Goal: Task Accomplishment & Management: Manage account settings

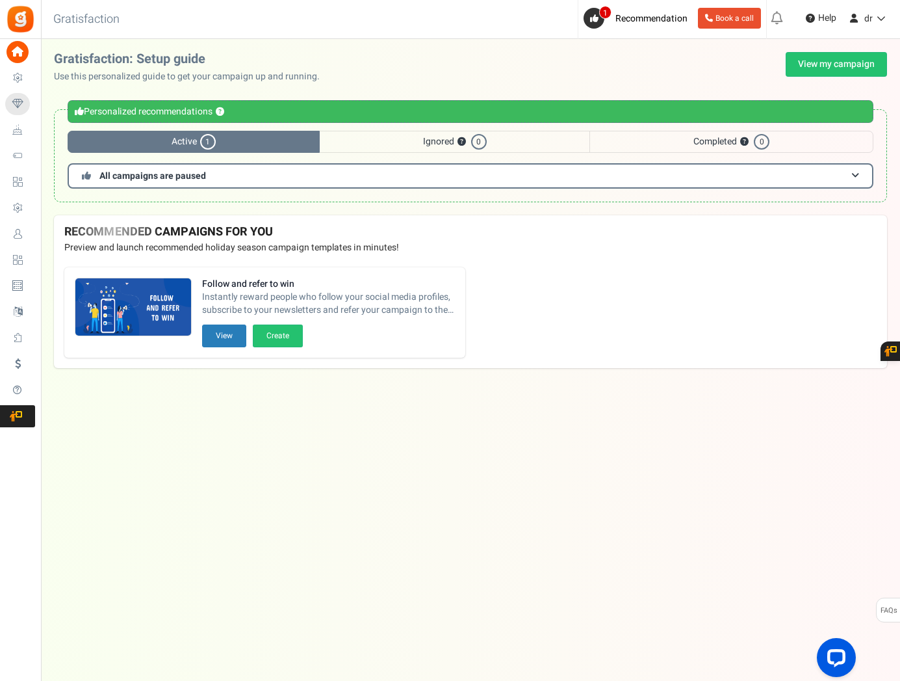
click at [387, 160] on div "Personalized recommendations ? Active 1 Ignored ? 0 Completed ? 0 All campaigns…" at bounding box center [470, 155] width 833 height 93
click at [394, 146] on span "Ignored ? 0" at bounding box center [455, 142] width 270 height 22
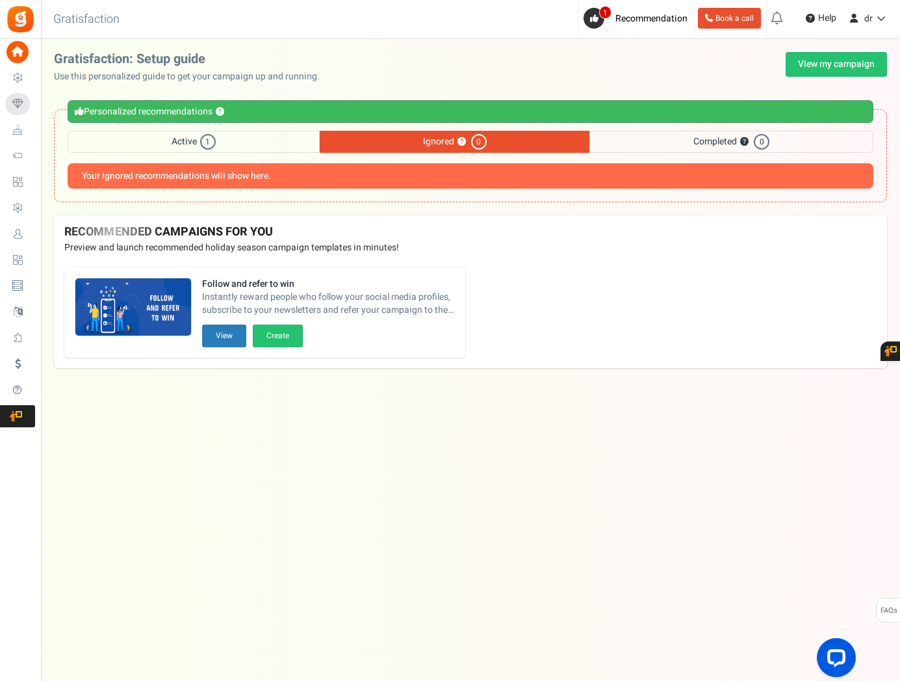
click at [689, 127] on div "Personalized recommendations ? Active 1 Ignored ? 0 Completed ? 0 All campaigns…" at bounding box center [470, 155] width 833 height 93
click at [276, 152] on span "Active 1" at bounding box center [194, 142] width 252 height 22
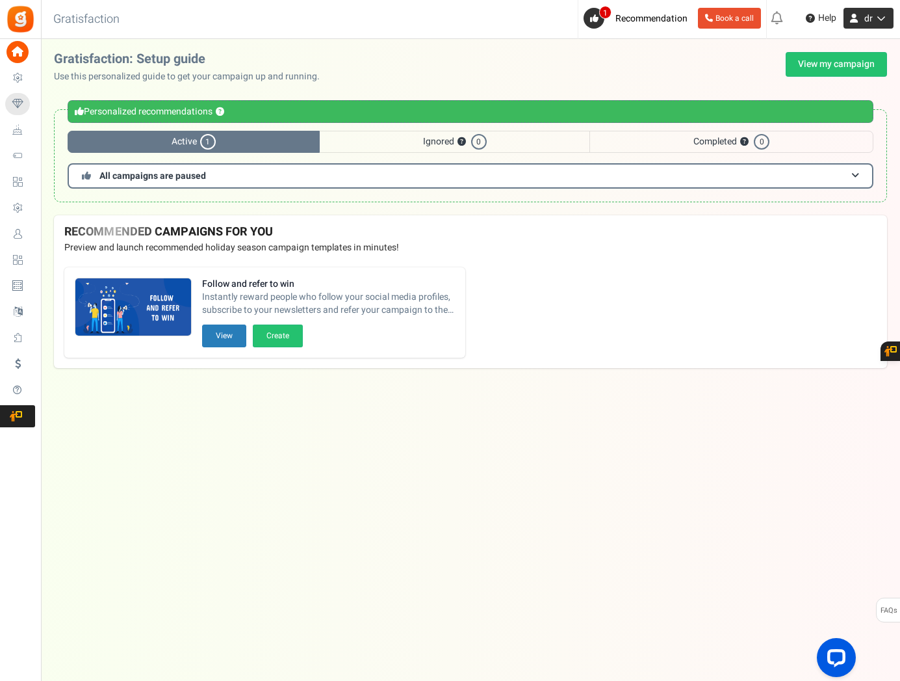
click at [871, 16] on span "dr" at bounding box center [869, 19] width 8 height 14
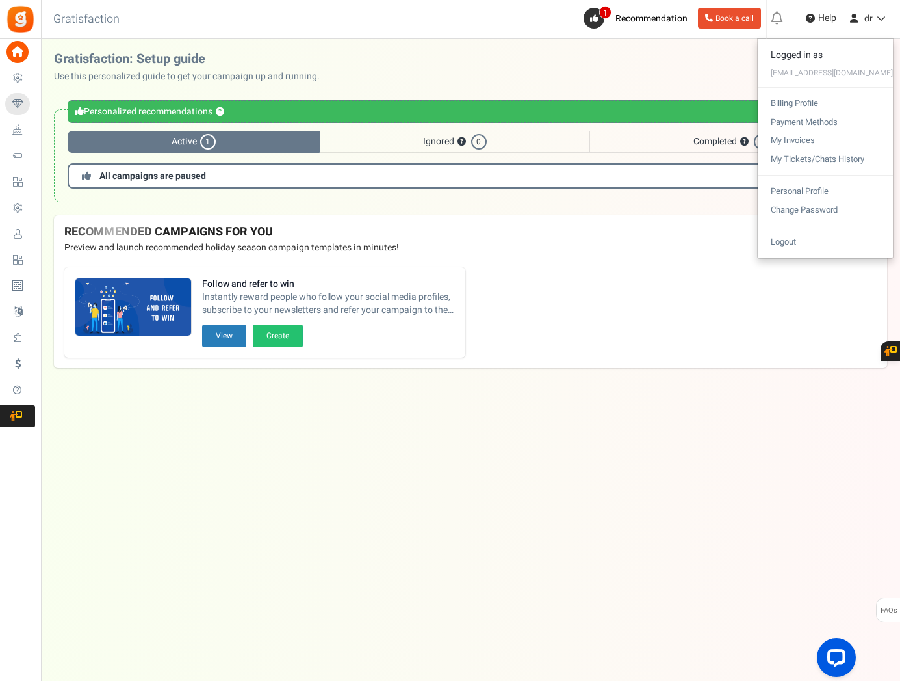
click at [564, 449] on div at bounding box center [450, 340] width 900 height 681
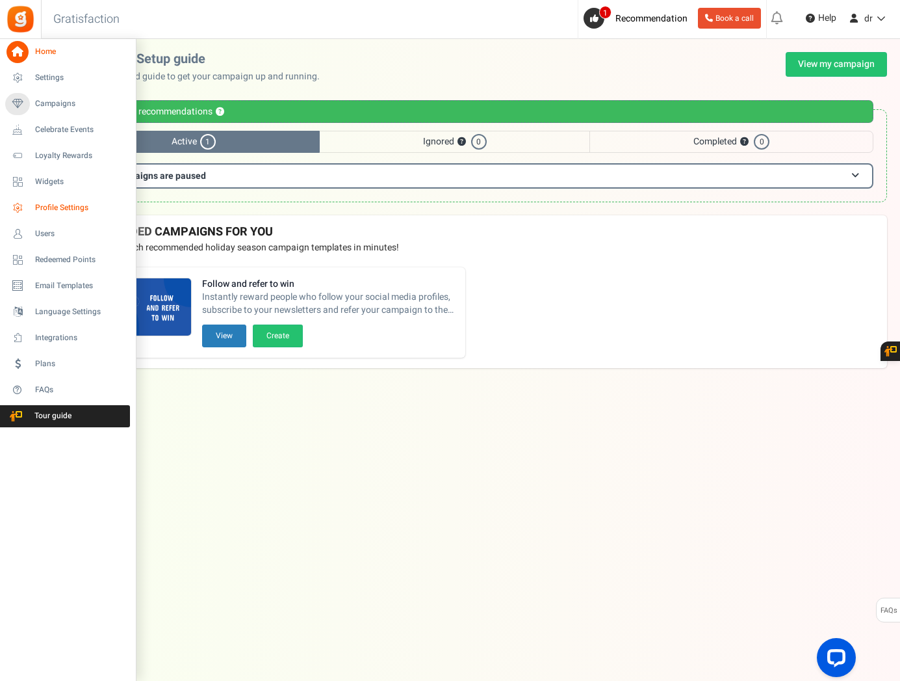
click at [55, 213] on span "Profile Settings" at bounding box center [80, 207] width 91 height 11
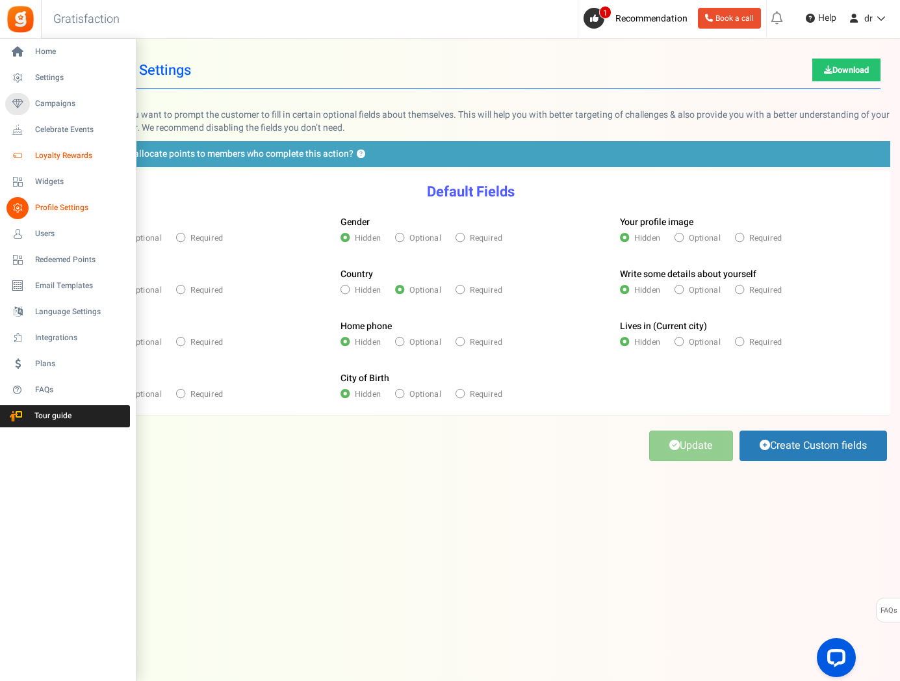
click at [58, 166] on link "Loyalty Rewards" at bounding box center [67, 156] width 125 height 22
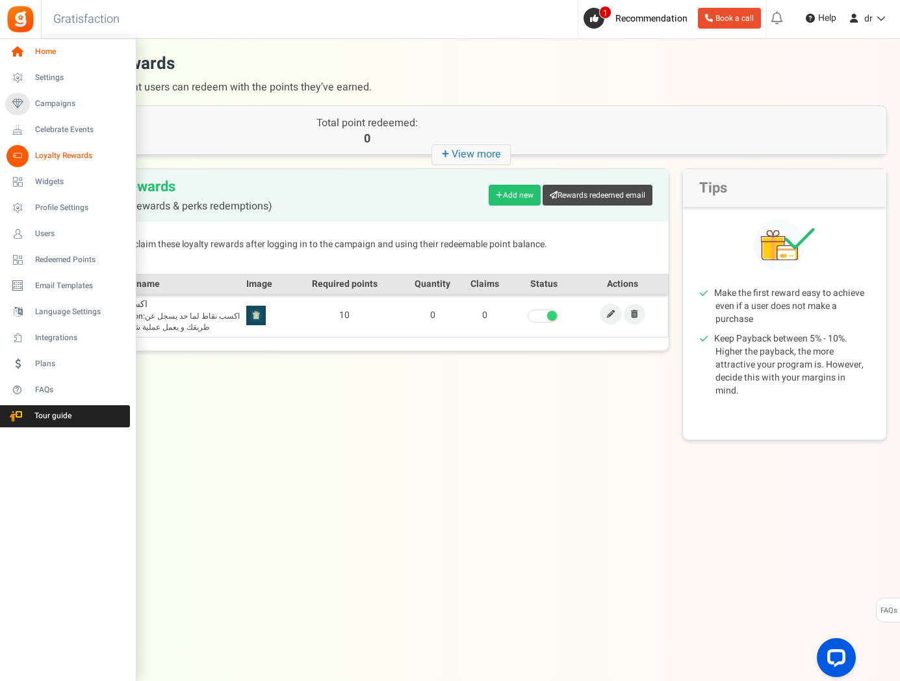
click at [64, 51] on span "Home" at bounding box center [80, 51] width 91 height 11
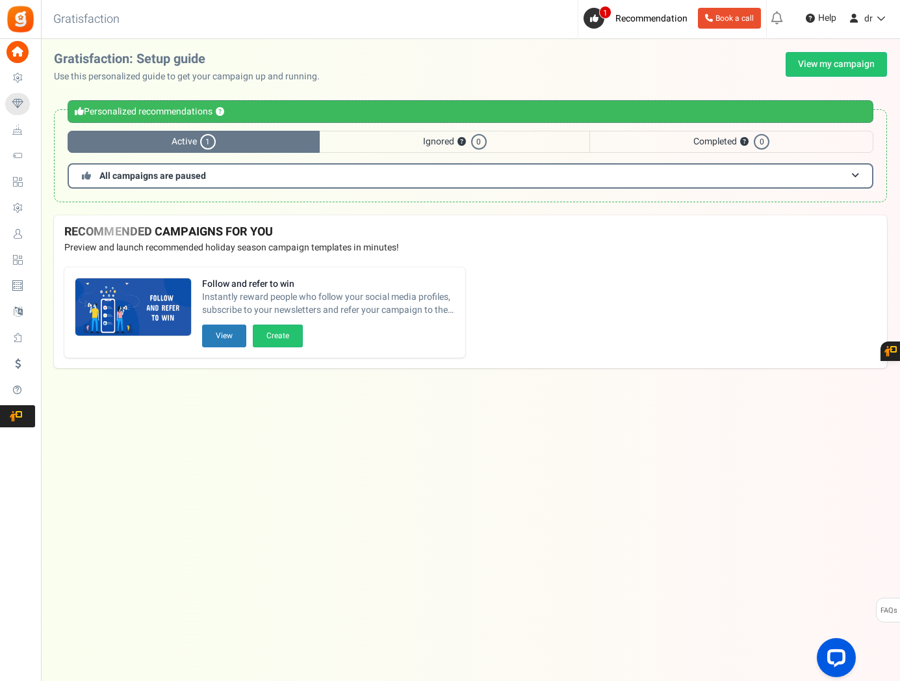
click at [492, 102] on div "Personalized recommendations ?" at bounding box center [471, 111] width 806 height 23
click at [800, 70] on link "View my campaign" at bounding box center [836, 64] width 101 height 25
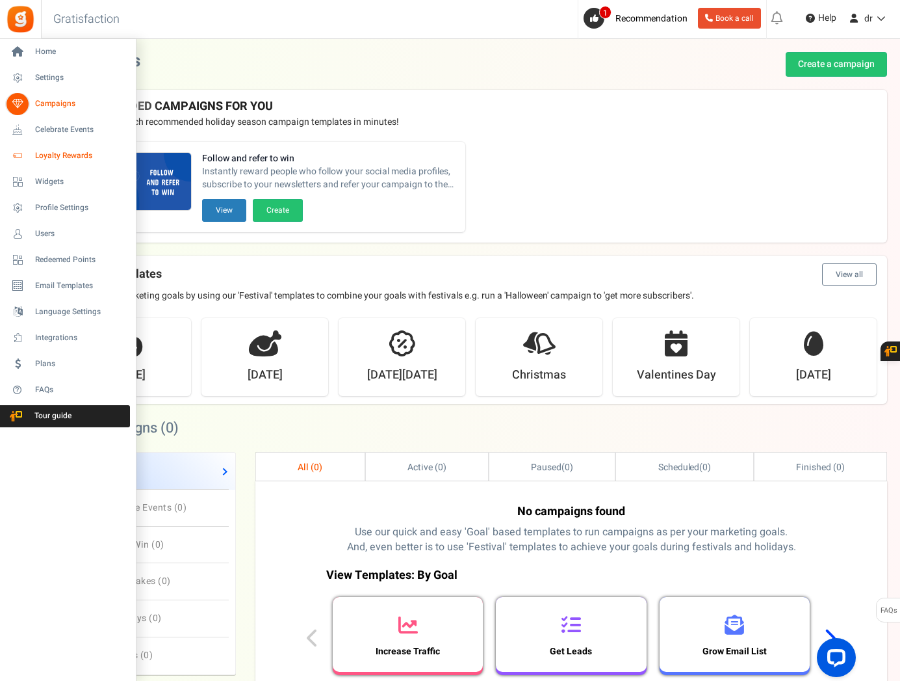
click at [81, 157] on span "Loyalty Rewards" at bounding box center [80, 155] width 91 height 11
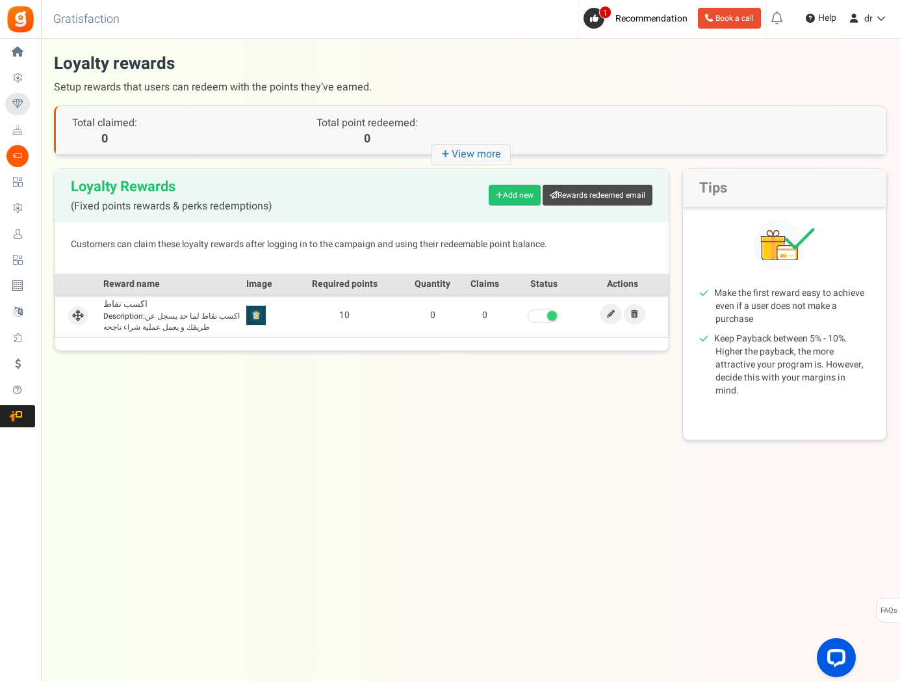
click at [168, 321] on span "Description: اكسب نقاط لما حد يسجل عن طريقك و يعمل عملية شراء ناجحه" at bounding box center [171, 322] width 137 height 22
click at [65, 314] on td at bounding box center [78, 316] width 46 height 42
click at [182, 315] on span "Description: اكسب نقاط لما حد يسجل عن طريقك و يعمل عملية شراء ناجحه" at bounding box center [171, 322] width 137 height 22
click at [274, 317] on td at bounding box center [262, 316] width 39 height 42
click at [277, 314] on td at bounding box center [262, 316] width 39 height 42
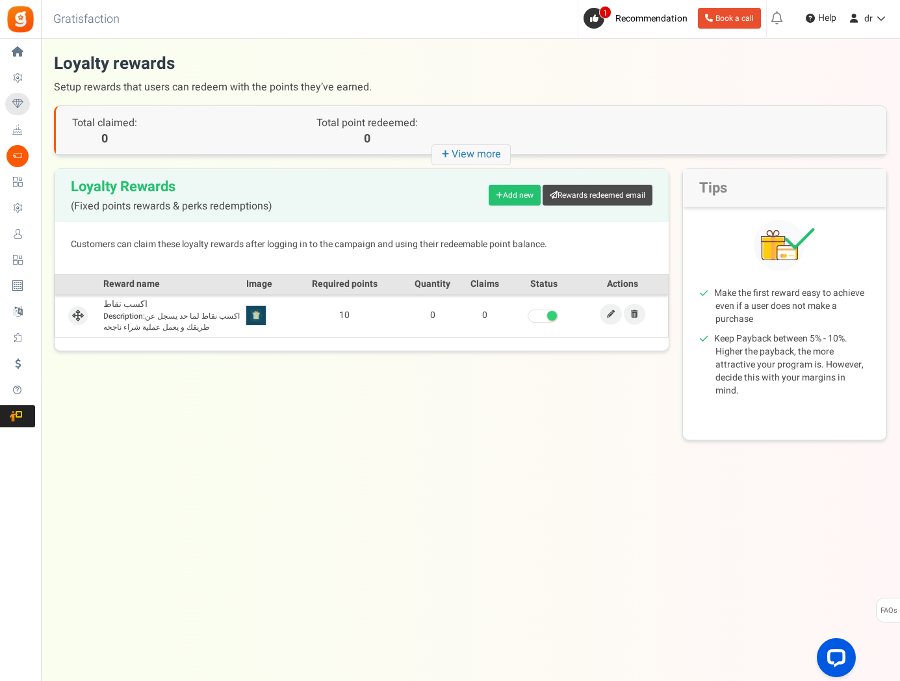
click at [177, 287] on th "Reward name" at bounding box center [171, 284] width 143 height 20
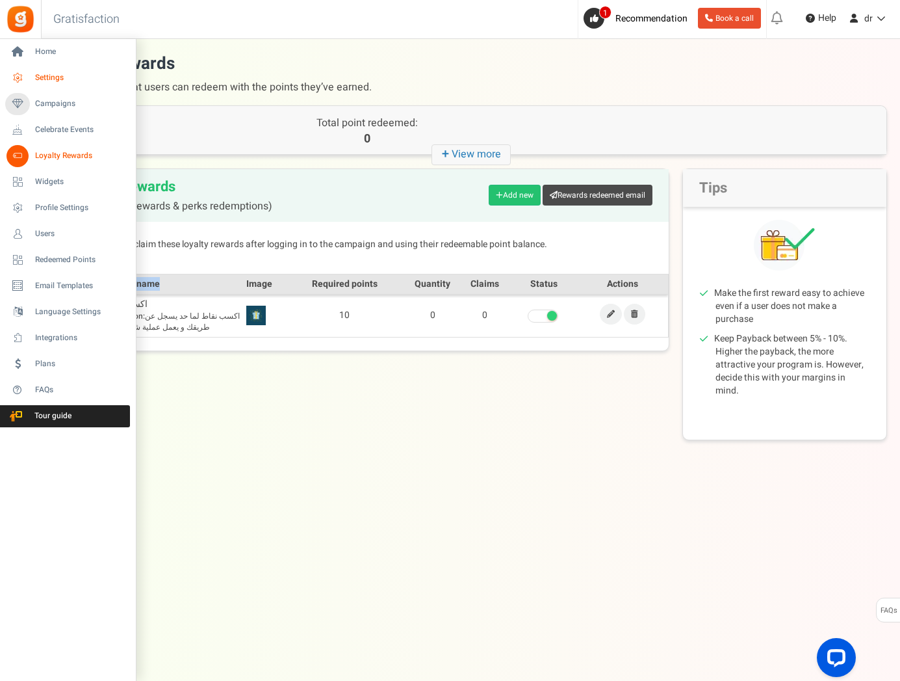
click at [53, 77] on span "Settings" at bounding box center [80, 77] width 91 height 11
